Goal: Navigation & Orientation: Find specific page/section

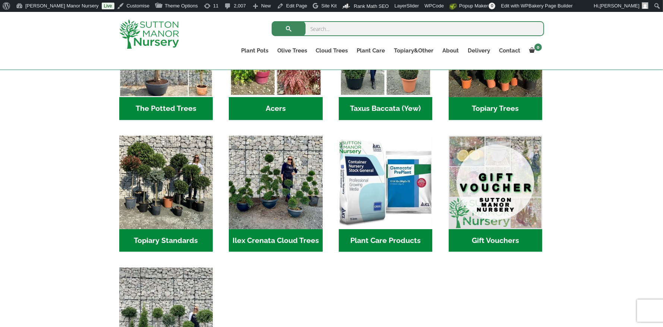
scroll to position [607, 0]
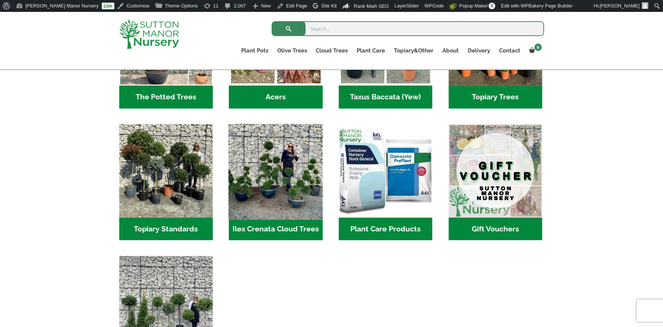
click at [275, 159] on img "Visit product category Ilex Crenata Cloud Trees" at bounding box center [275, 171] width 98 height 98
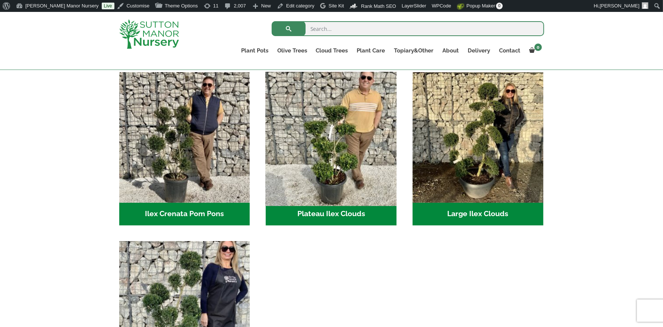
scroll to position [160, 0]
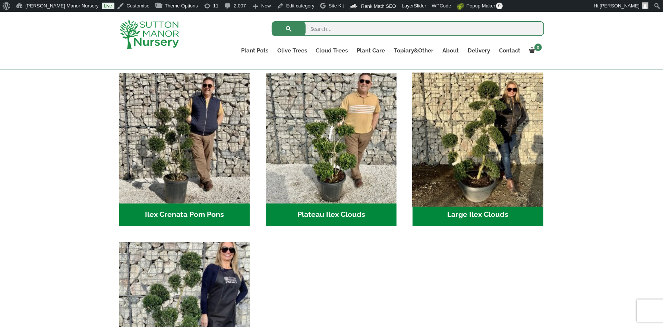
click at [498, 161] on img "Visit product category Large Ilex Clouds" at bounding box center [477, 138] width 137 height 137
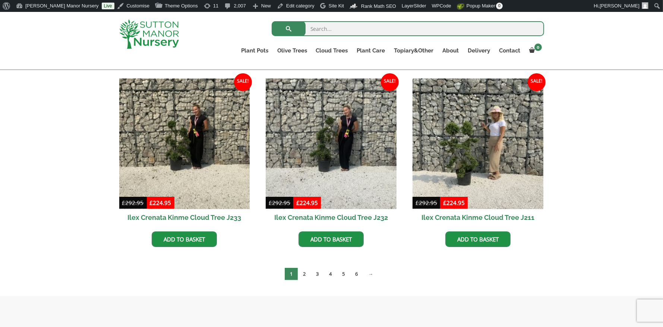
scroll to position [192, 0]
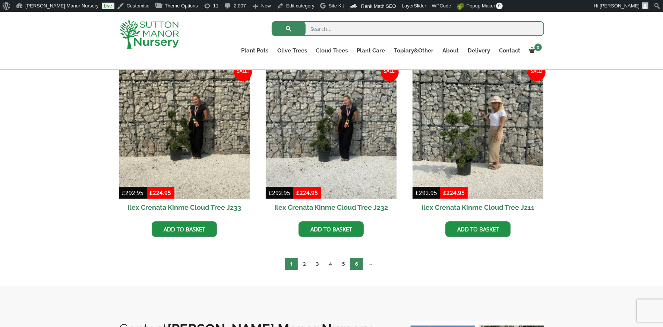
click at [357, 265] on link "6" at bounding box center [356, 264] width 13 height 12
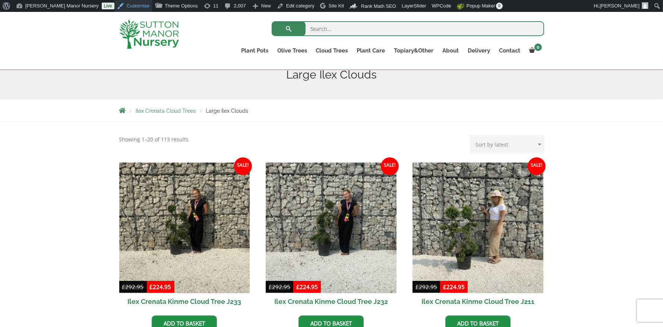
scroll to position [97, 0]
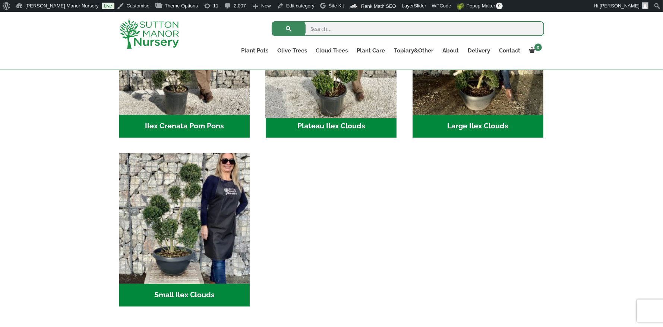
scroll to position [252, 0]
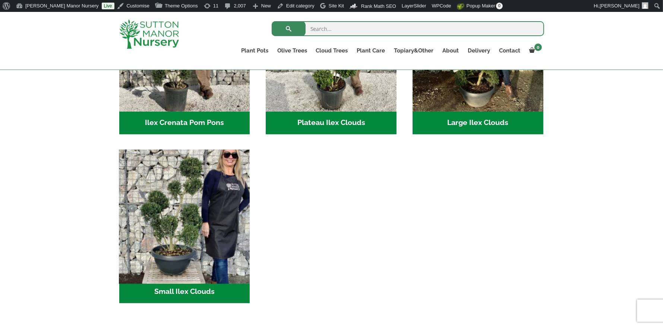
click at [180, 202] on img "Visit product category Small Ilex Clouds" at bounding box center [184, 215] width 137 height 137
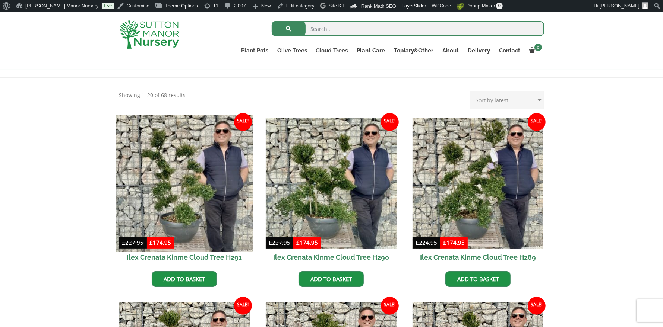
scroll to position [161, 0]
